Goal: Information Seeking & Learning: Learn about a topic

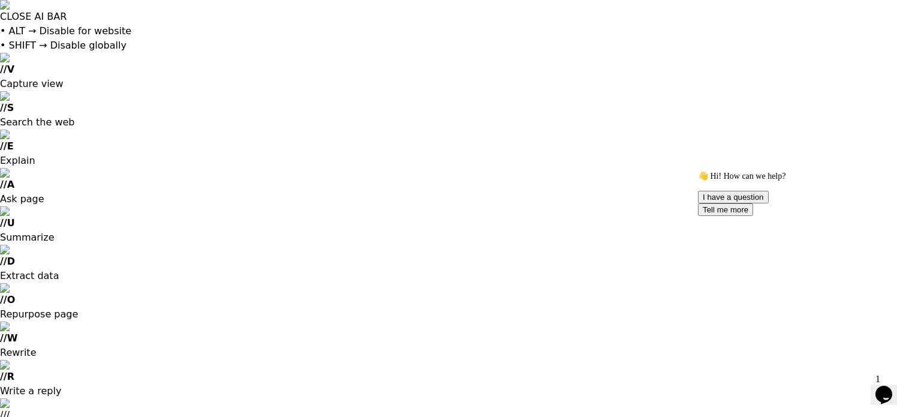
scroll to position [136, 0]
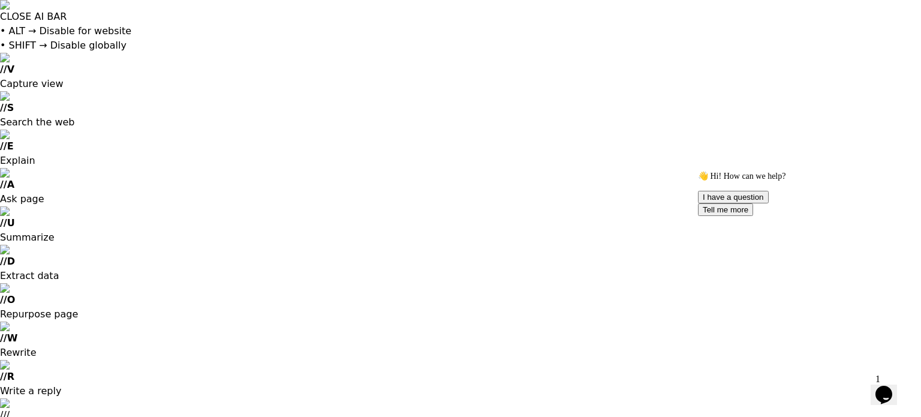
scroll to position [209, 0]
click at [694, 171] on icon "Chat attention grabber" at bounding box center [698, 171] width 0 height 0
